Goal: Information Seeking & Learning: Learn about a topic

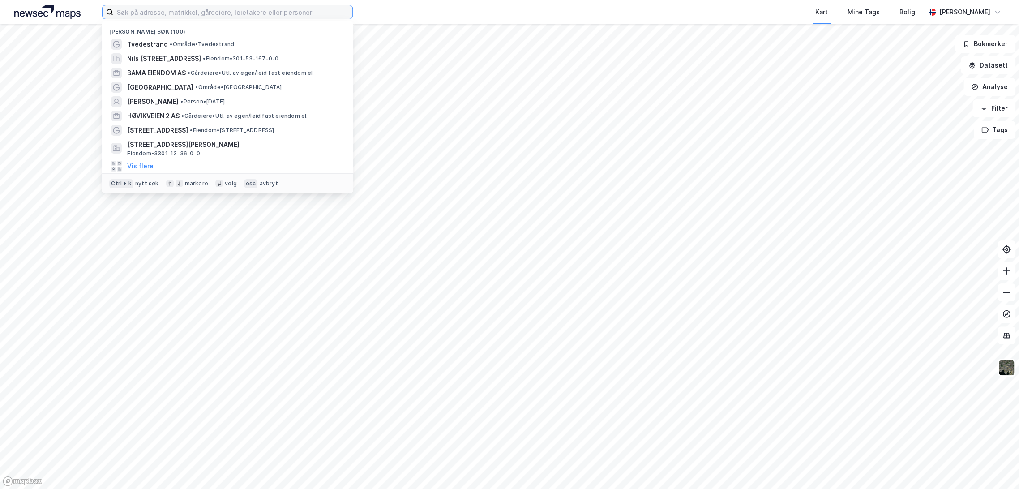
click at [200, 13] on input at bounding box center [232, 11] width 239 height 13
paste input "Centennial AS"
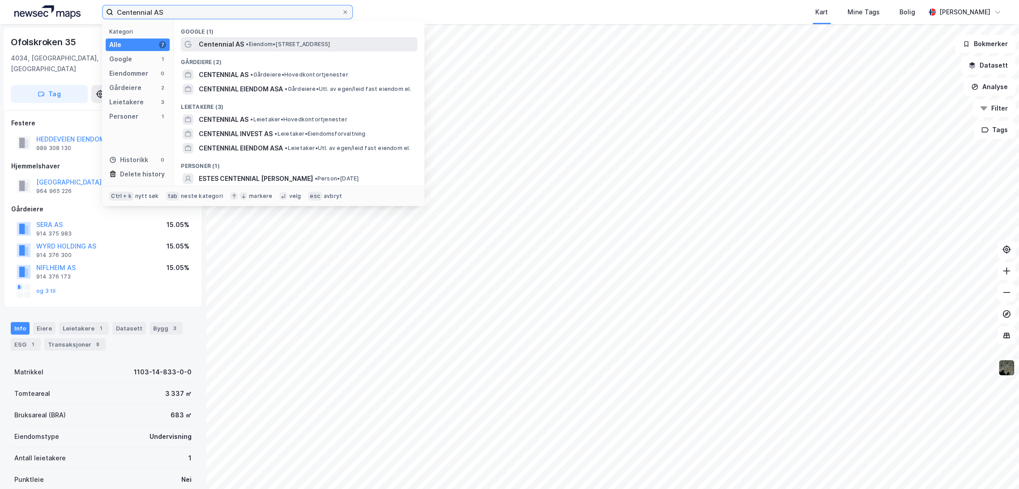
type input "Centennial AS"
click at [228, 42] on span "Centennial AS" at bounding box center [221, 44] width 45 height 11
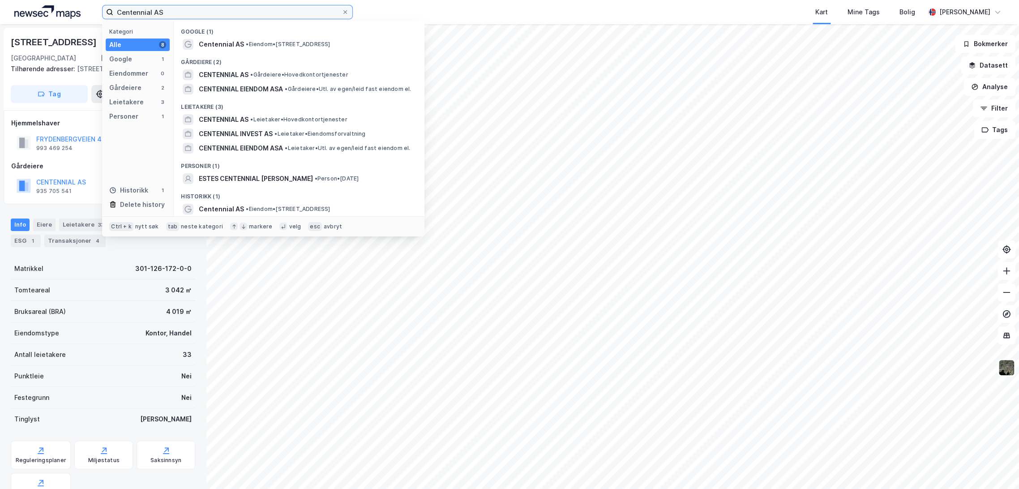
click at [248, 12] on input "Centennial AS" at bounding box center [227, 11] width 228 height 13
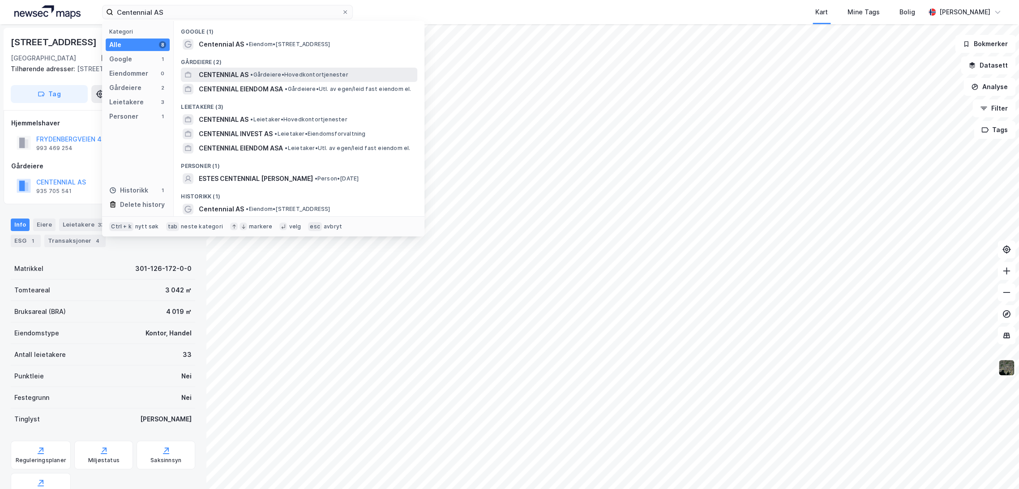
click at [251, 73] on span "•" at bounding box center [251, 74] width 3 height 7
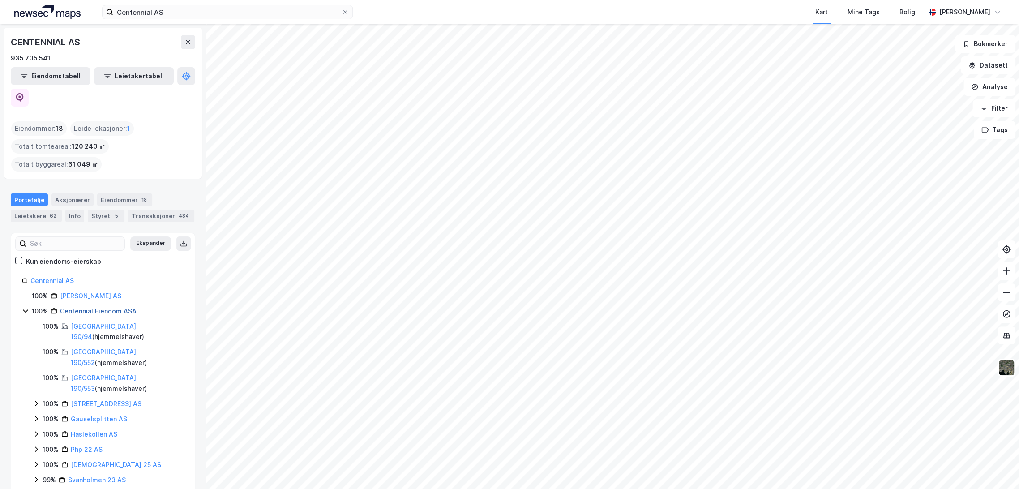
click at [104, 307] on link "Centennial Eiendom ASA" at bounding box center [98, 311] width 77 height 8
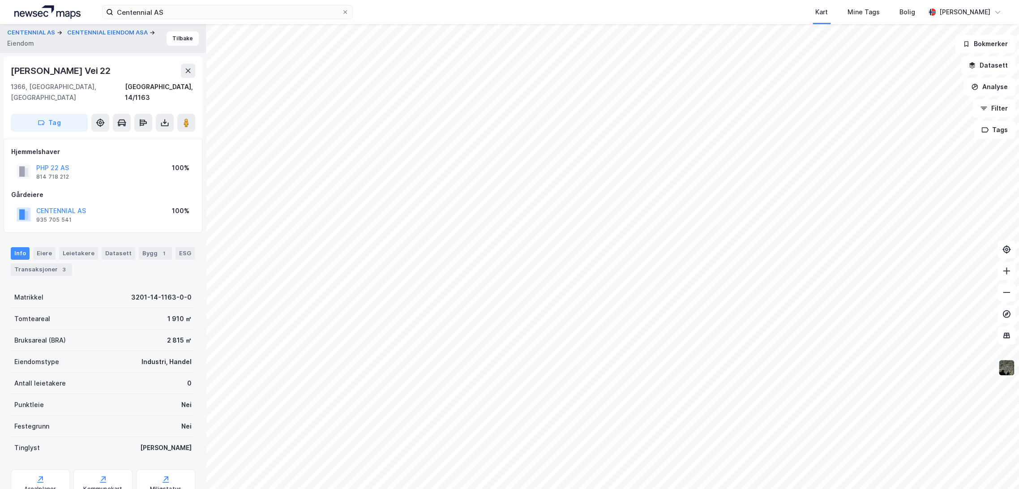
drag, startPoint x: 11, startPoint y: 68, endPoint x: 121, endPoint y: 70, distance: 110.1
click at [121, 70] on div "[PERSON_NAME] Vei 22" at bounding box center [103, 71] width 184 height 14
copy div "[PERSON_NAME] Vei 22"
click at [98, 204] on div "CENTENNIAL AS 935 705 541 100%" at bounding box center [103, 214] width 184 height 21
click at [0, 0] on button "CENTENNIAL AS" at bounding box center [0, 0] width 0 height 0
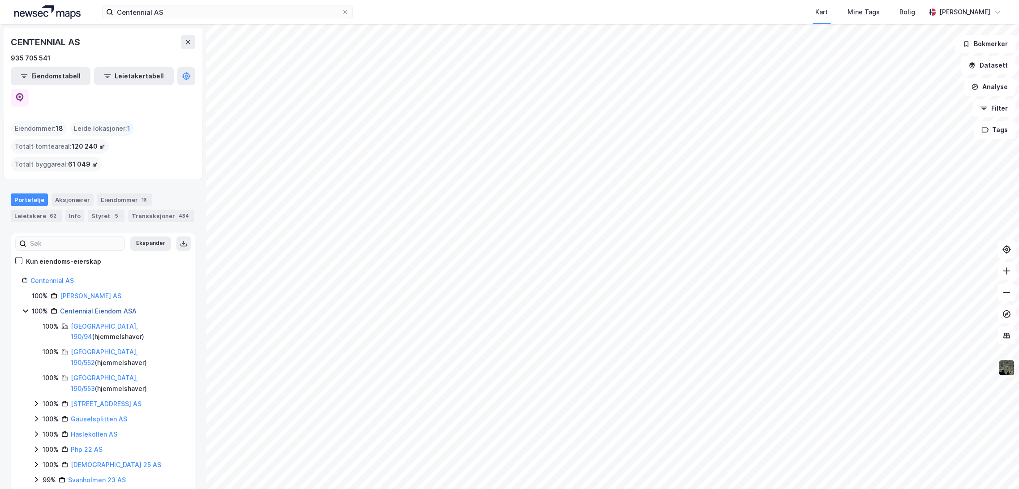
click at [90, 307] on link "Centennial Eiendom ASA" at bounding box center [98, 311] width 77 height 8
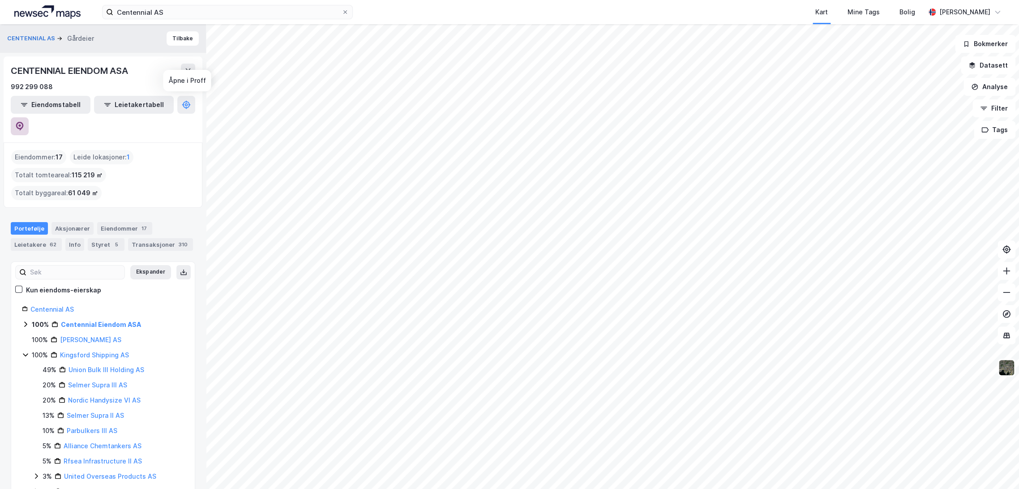
click at [29, 117] on button at bounding box center [20, 126] width 18 height 18
click at [180, 35] on button "Tilbake" at bounding box center [183, 38] width 32 height 14
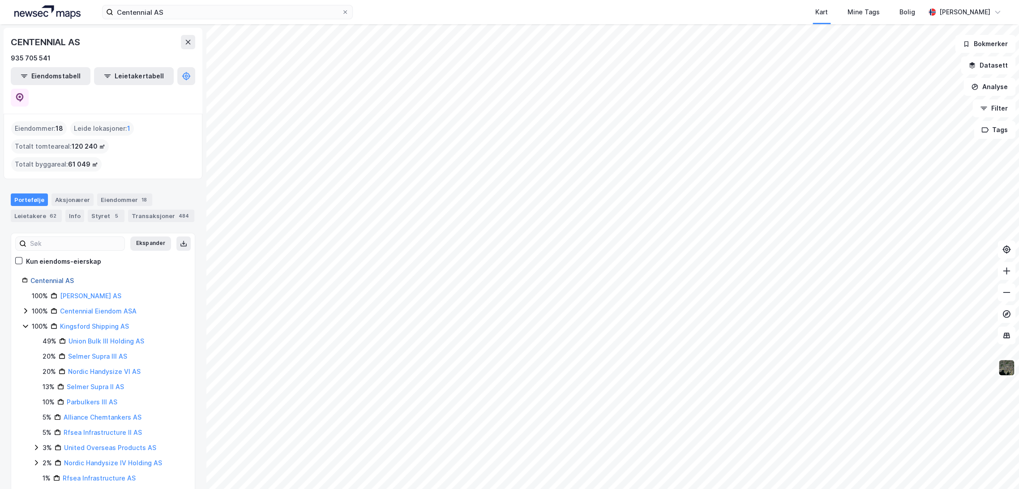
click at [62, 277] on link "Centennial AS" at bounding box center [51, 281] width 43 height 8
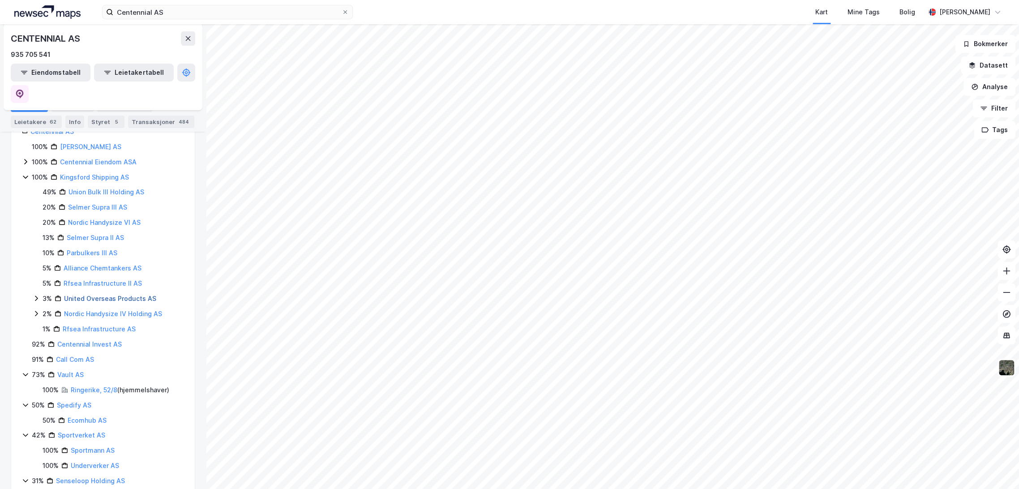
scroll to position [50, 0]
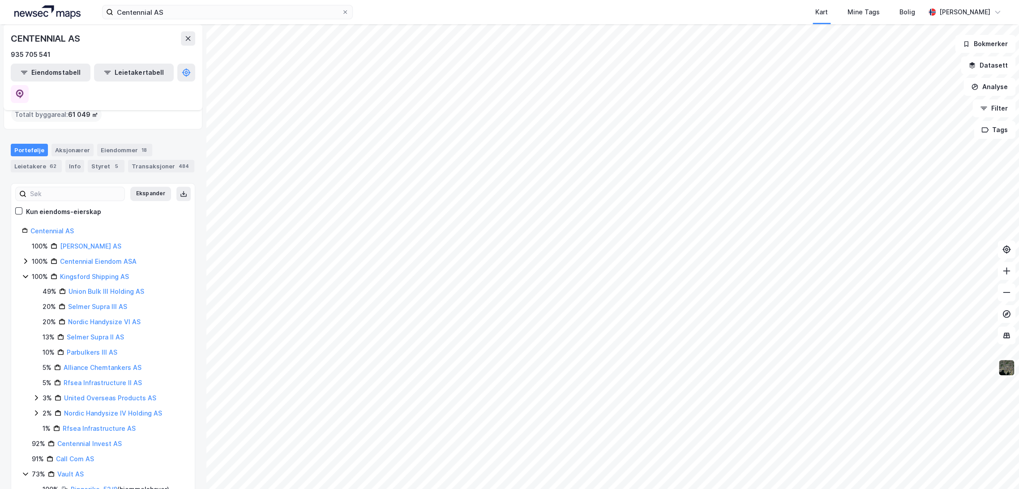
click at [25, 257] on icon at bounding box center [25, 260] width 7 height 7
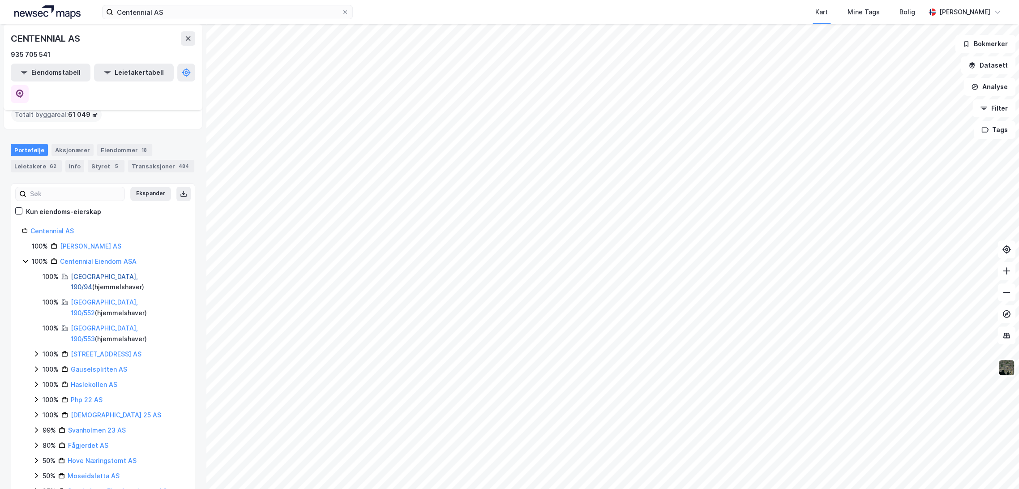
click at [95, 273] on link "[GEOGRAPHIC_DATA], 190/94" at bounding box center [104, 282] width 67 height 18
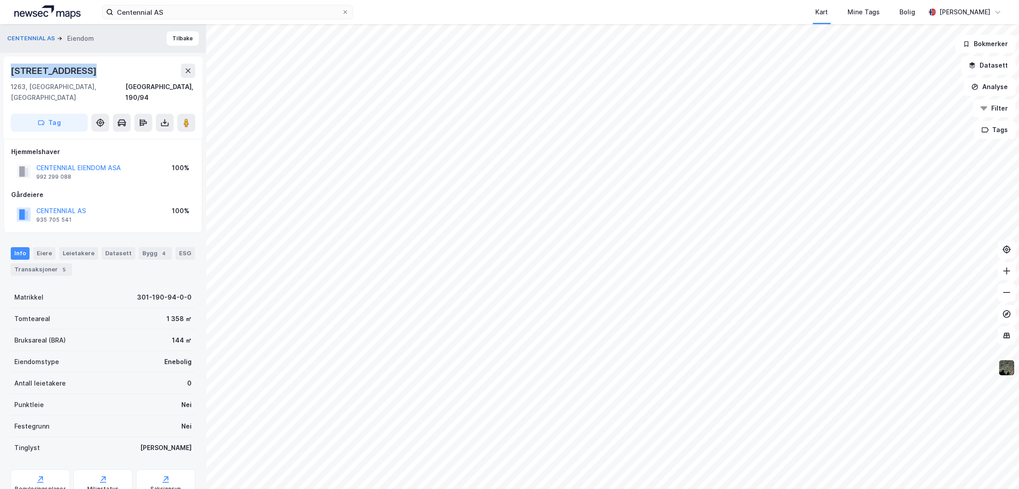
drag, startPoint x: 9, startPoint y: 69, endPoint x: 123, endPoint y: 67, distance: 114.6
click at [123, 67] on div "[STREET_ADDRESS]" at bounding box center [103, 97] width 199 height 82
copy div "[STREET_ADDRESS]"
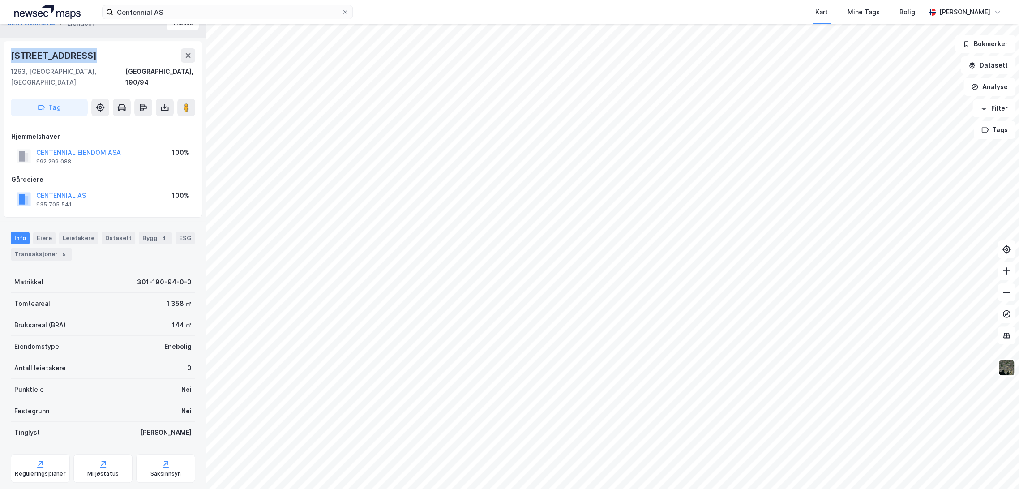
scroll to position [26, 0]
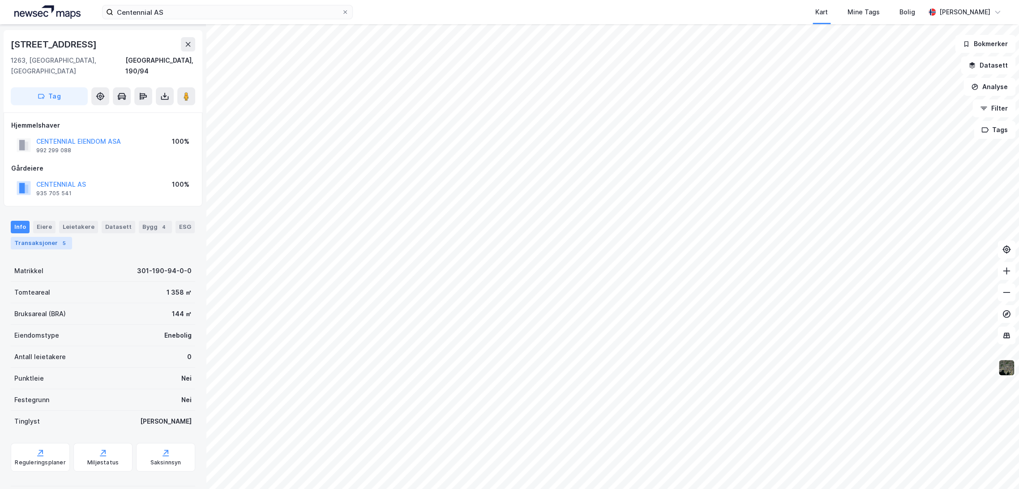
click at [43, 238] on div "Transaksjoner 5" at bounding box center [41, 243] width 61 height 13
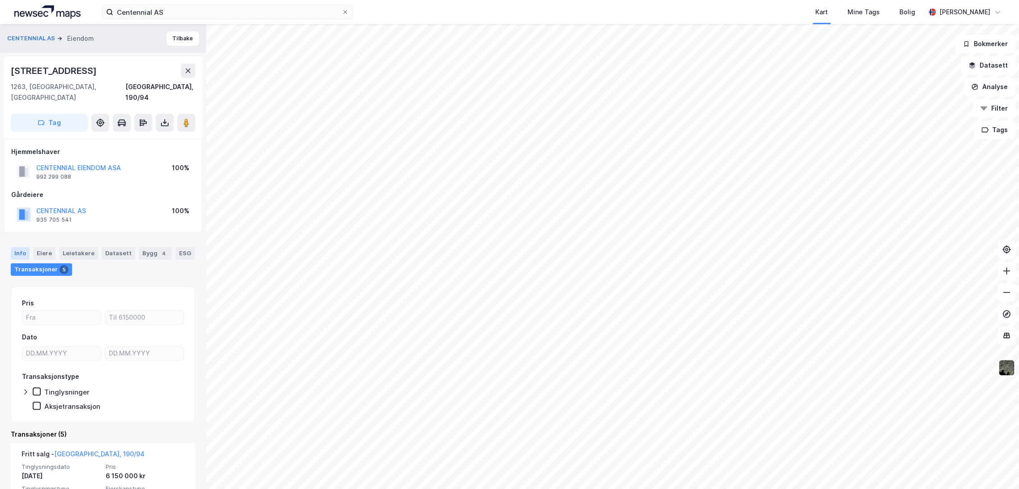
click at [17, 247] on div "Info" at bounding box center [20, 253] width 19 height 13
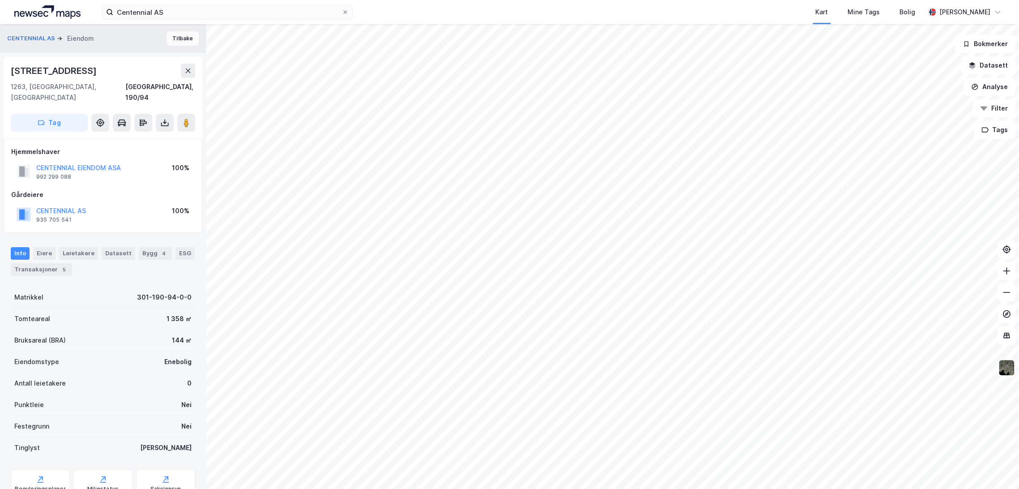
click at [169, 33] on button "Tilbake" at bounding box center [183, 38] width 32 height 14
click at [179, 45] on div "CENTENNIAL AS [PERSON_NAME]" at bounding box center [103, 38] width 206 height 29
click at [179, 38] on button "Tilbake" at bounding box center [183, 38] width 32 height 14
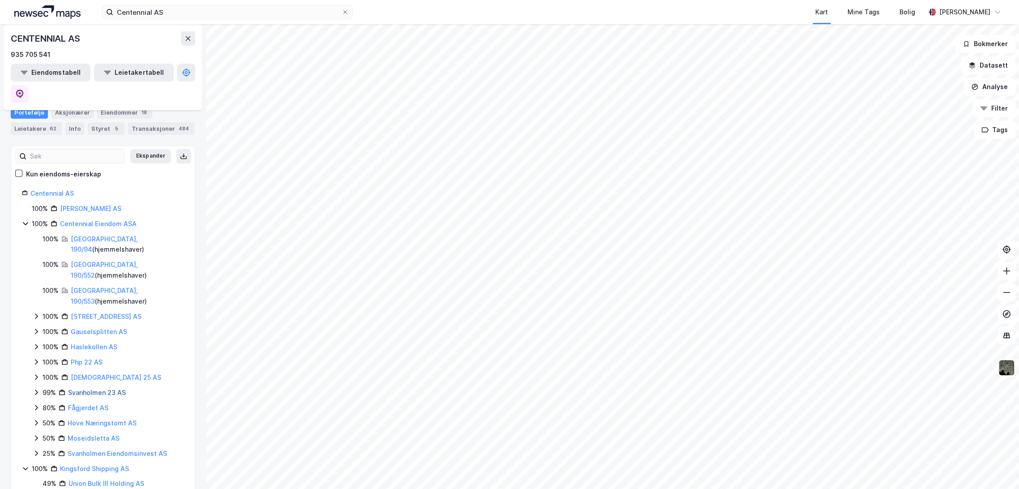
scroll to position [99, 0]
